Goal: Share content: Distribute website content to other platforms or users

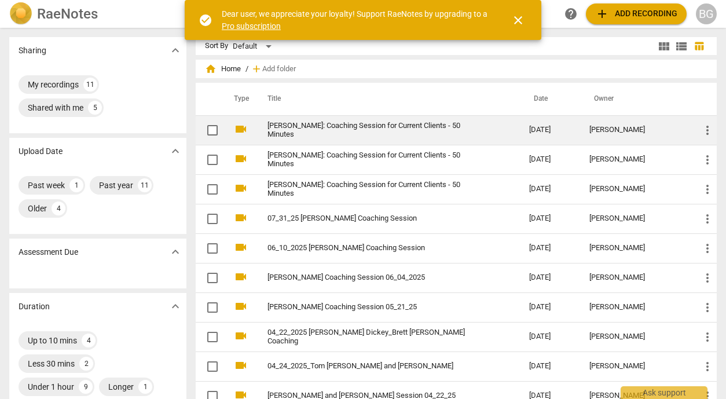
click at [426, 132] on link "[PERSON_NAME]: Coaching Session for Current Clients - 50 Minutes" at bounding box center [377, 130] width 220 height 17
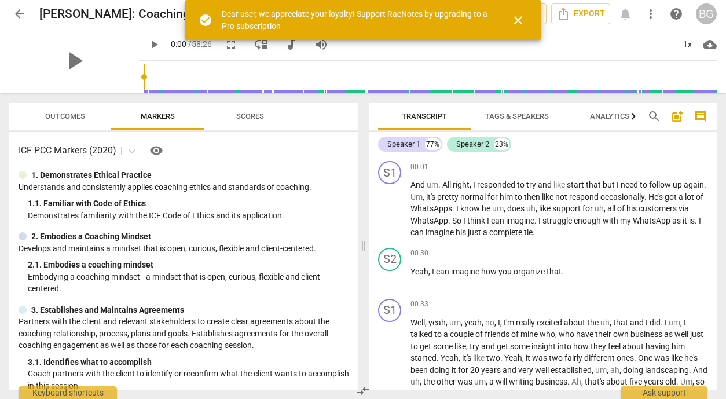
click at [516, 19] on span "close" at bounding box center [518, 20] width 14 height 14
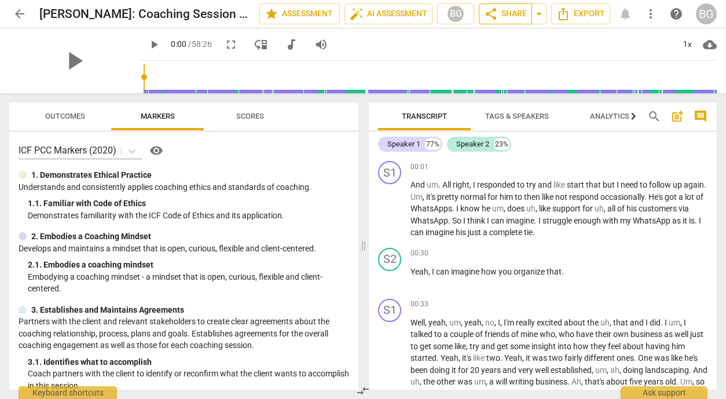
click at [506, 14] on span "share Share" at bounding box center [505, 14] width 43 height 14
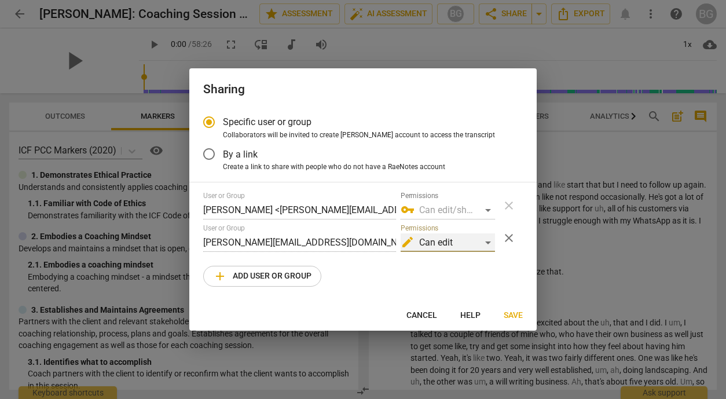
click at [409, 239] on span "edit" at bounding box center [408, 242] width 14 height 14
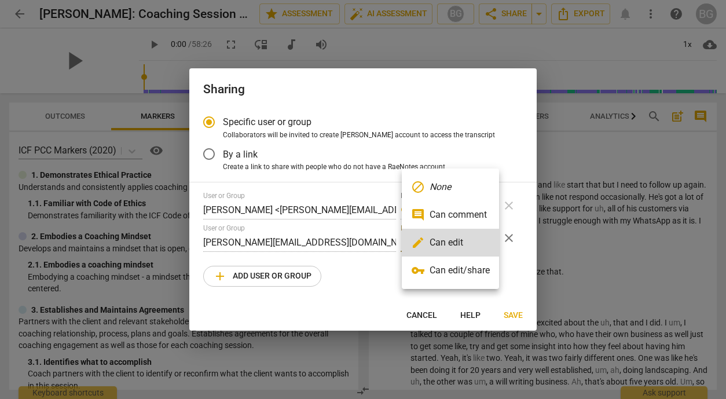
click at [381, 249] on div at bounding box center [363, 199] width 726 height 399
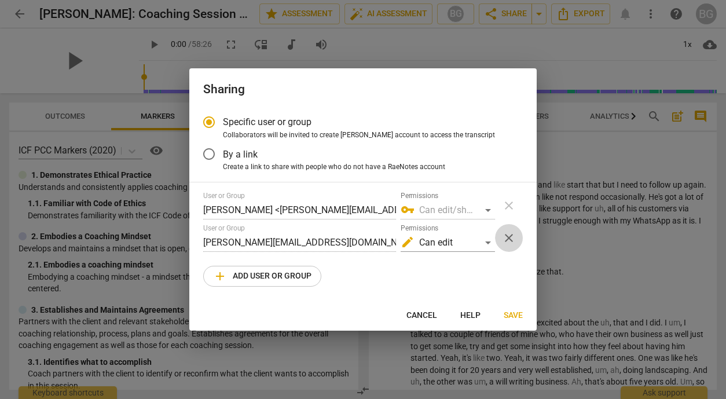
click at [508, 234] on span "close" at bounding box center [509, 238] width 14 height 14
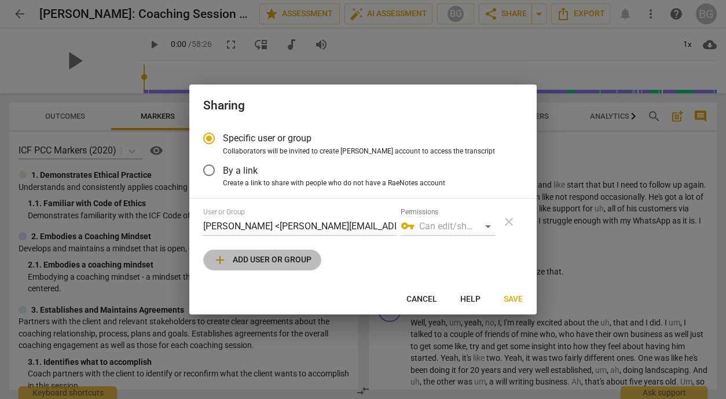
click at [263, 255] on span "add Add user or group" at bounding box center [262, 260] width 98 height 14
radio input "false"
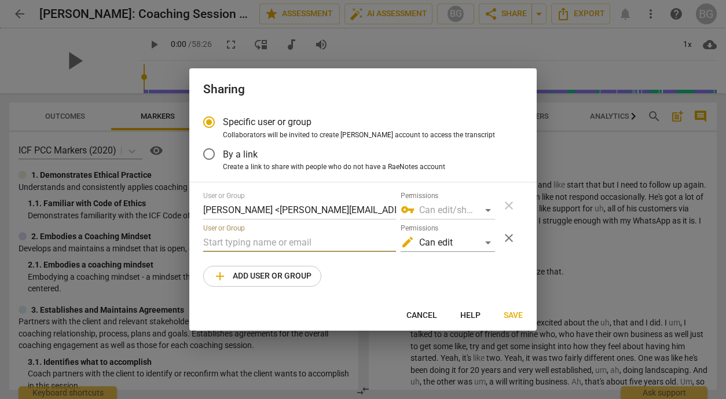
click at [275, 238] on input "text" at bounding box center [299, 242] width 193 height 19
paste input "[PERSON_NAME][EMAIL_ADDRESS][DOMAIN_NAME]"
type input "[PERSON_NAME][EMAIL_ADDRESS][DOMAIN_NAME]"
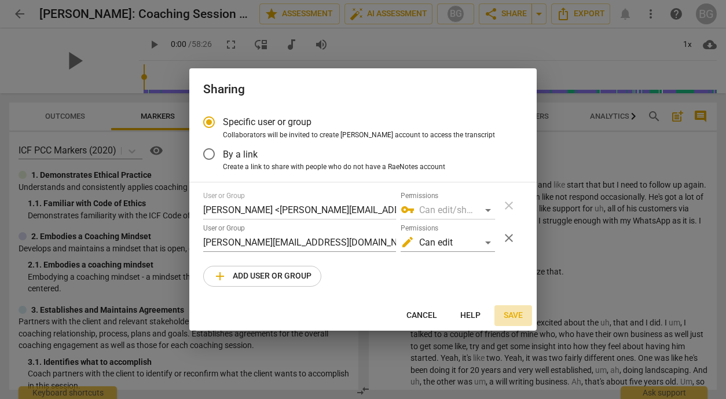
click at [516, 315] on span "Save" at bounding box center [513, 316] width 19 height 12
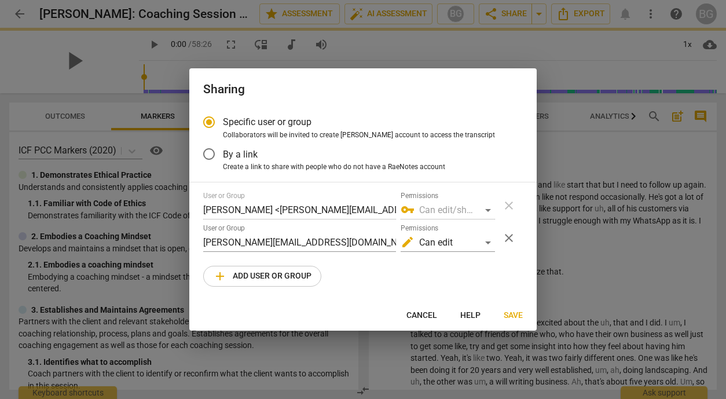
radio input "false"
type input "[PERSON_NAME] <[PERSON_NAME][EMAIL_ADDRESS][DOMAIN_NAME]>"
